Goal: Use online tool/utility: Utilize a website feature to perform a specific function

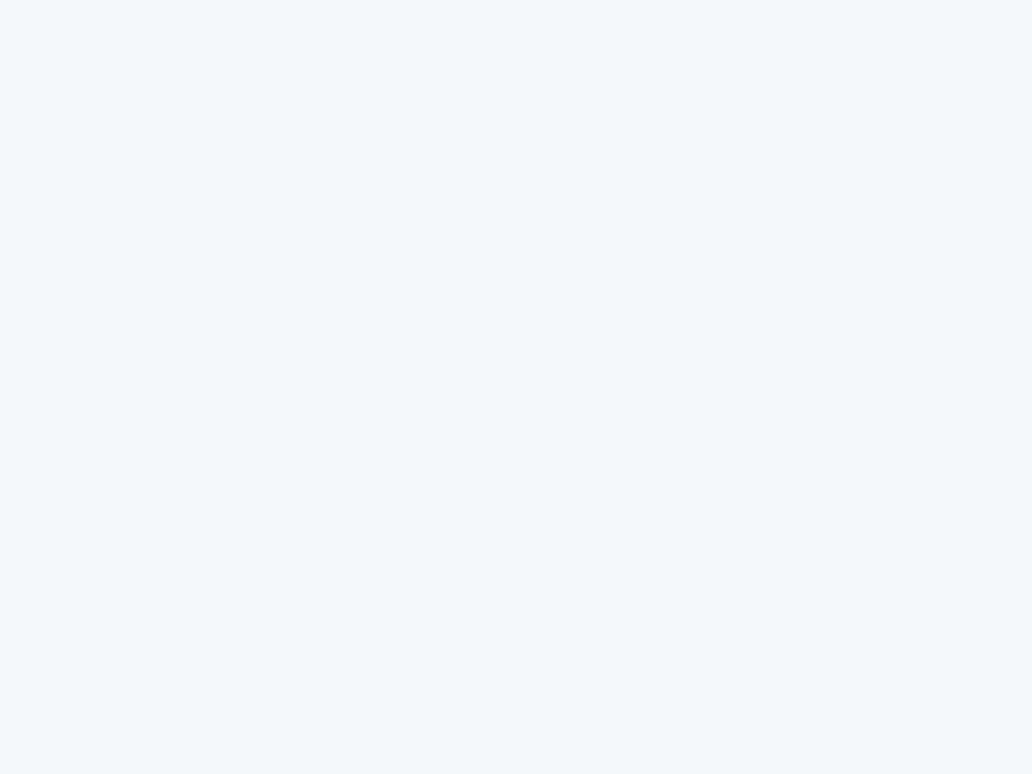
click at [516, 387] on div at bounding box center [516, 387] width 1032 height 774
